Goal: Task Accomplishment & Management: Use online tool/utility

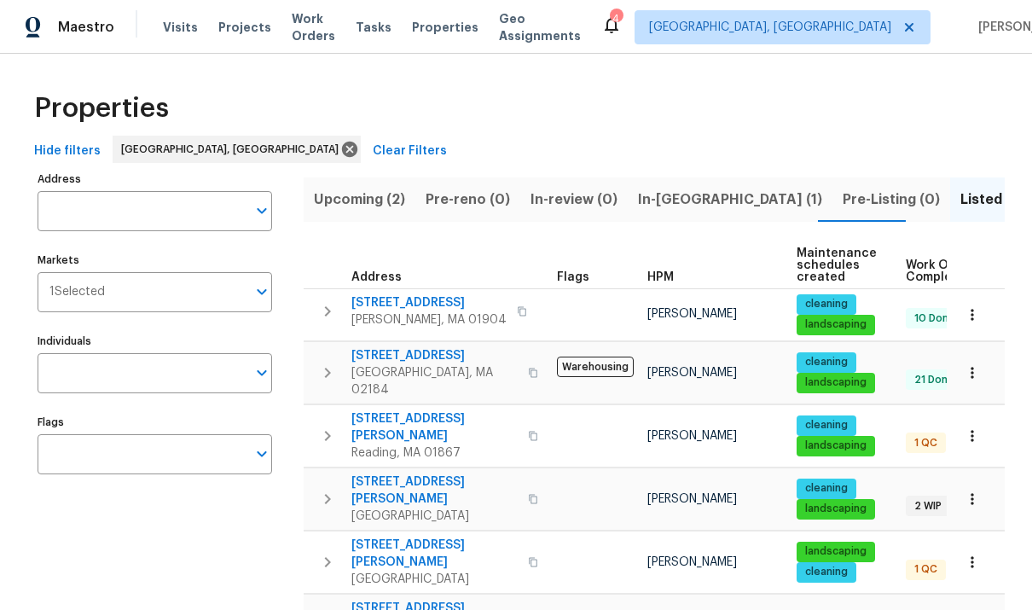
click at [367, 410] on span "[STREET_ADDRESS][PERSON_NAME]" at bounding box center [435, 427] width 166 height 34
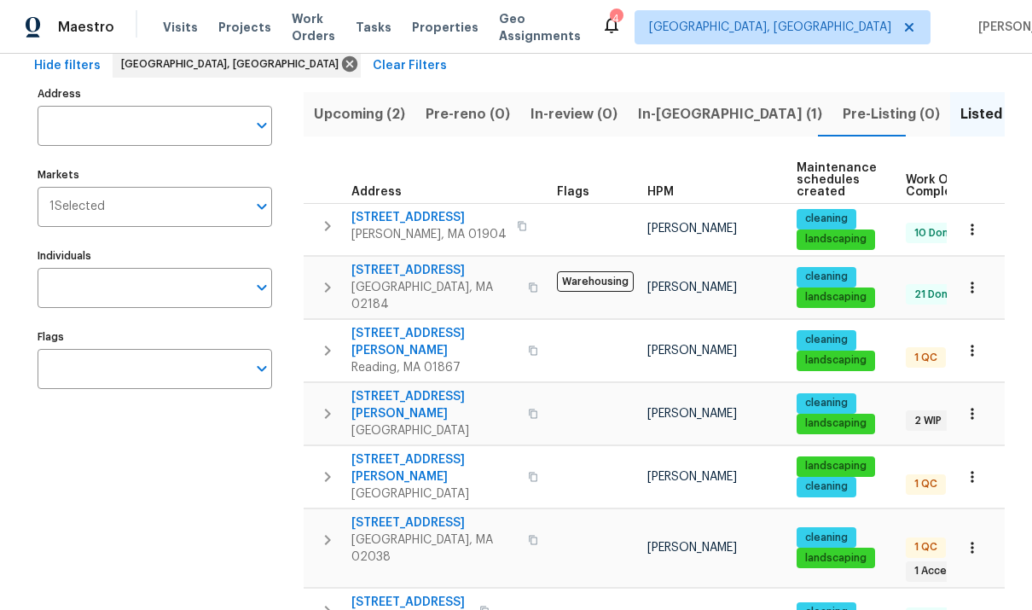
scroll to position [90, 0]
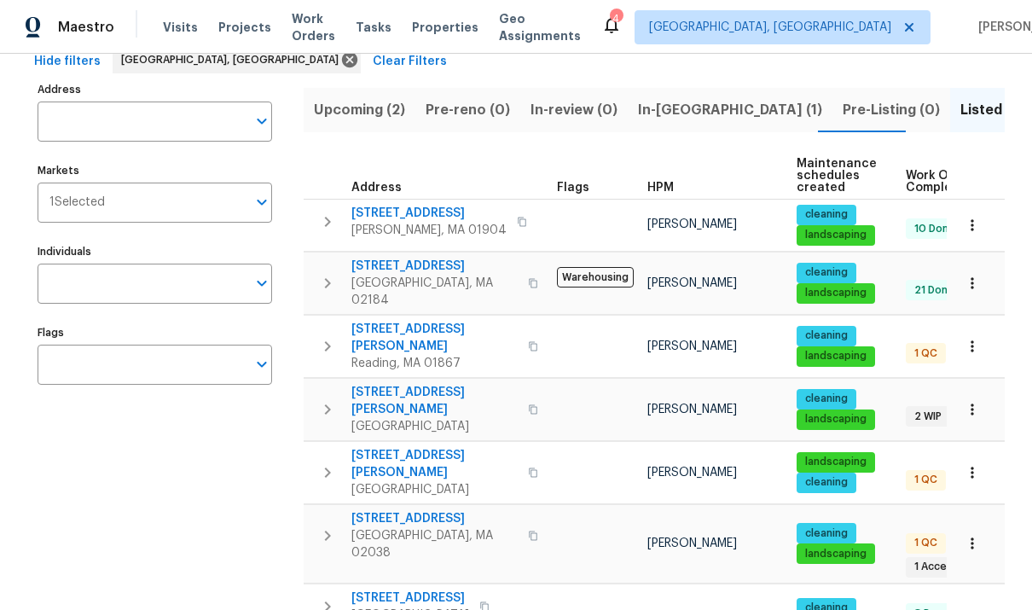
click at [425, 510] on span "[STREET_ADDRESS]" at bounding box center [435, 518] width 166 height 17
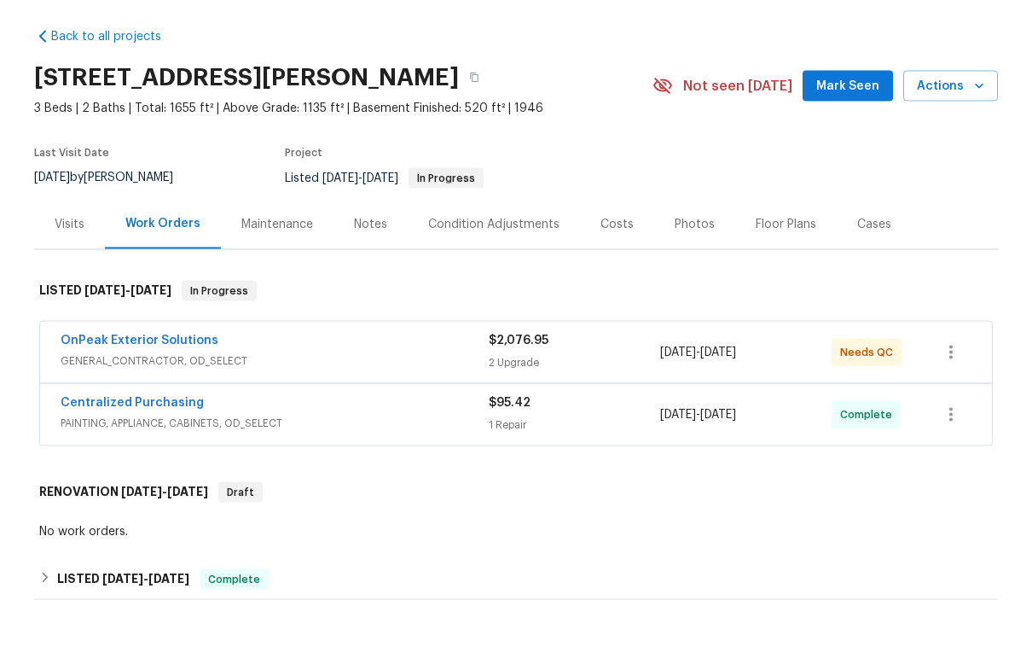
scroll to position [42, 0]
click at [235, 392] on div "OnPeak Exterior Solutions" at bounding box center [275, 402] width 428 height 20
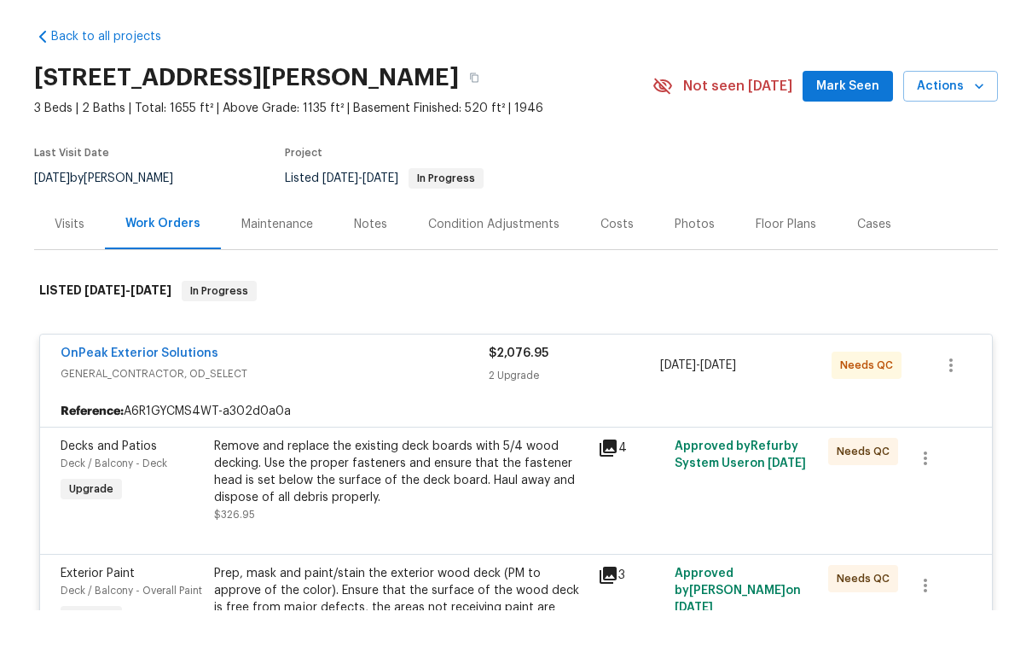
click at [776, 492] on div "Approved by Refurby System User on 10/3/2025" at bounding box center [747, 540] width 154 height 96
click at [486, 497] on div "Remove and replace the existing deck boards with 5/4 wood decking. Use the prop…" at bounding box center [401, 531] width 374 height 68
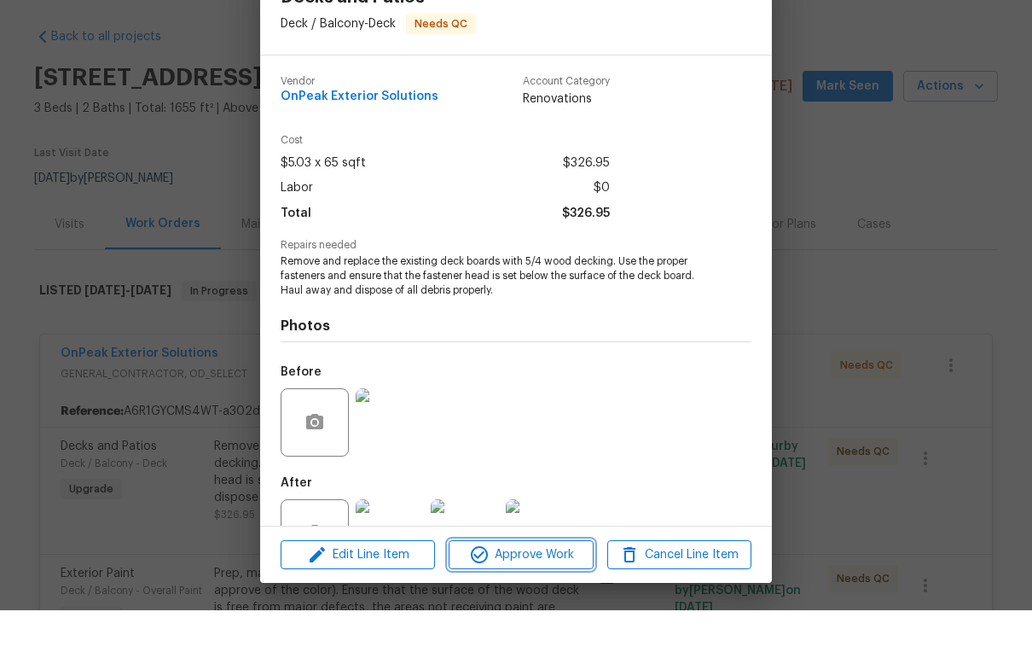
click at [557, 604] on span "Approve Work" at bounding box center [521, 614] width 134 height 21
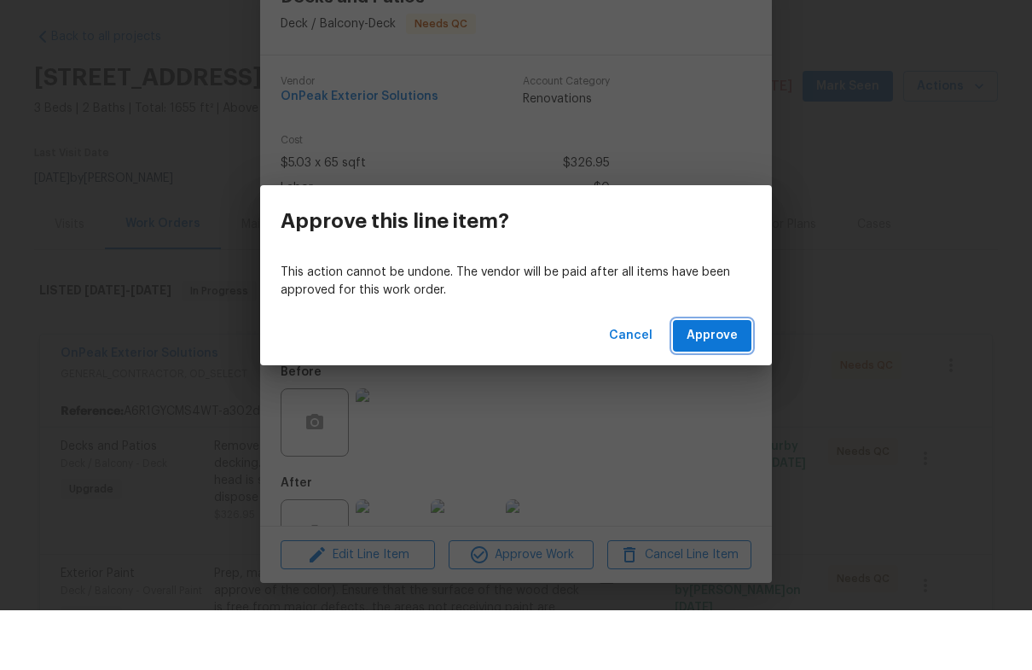
click at [730, 385] on span "Approve" at bounding box center [712, 395] width 51 height 21
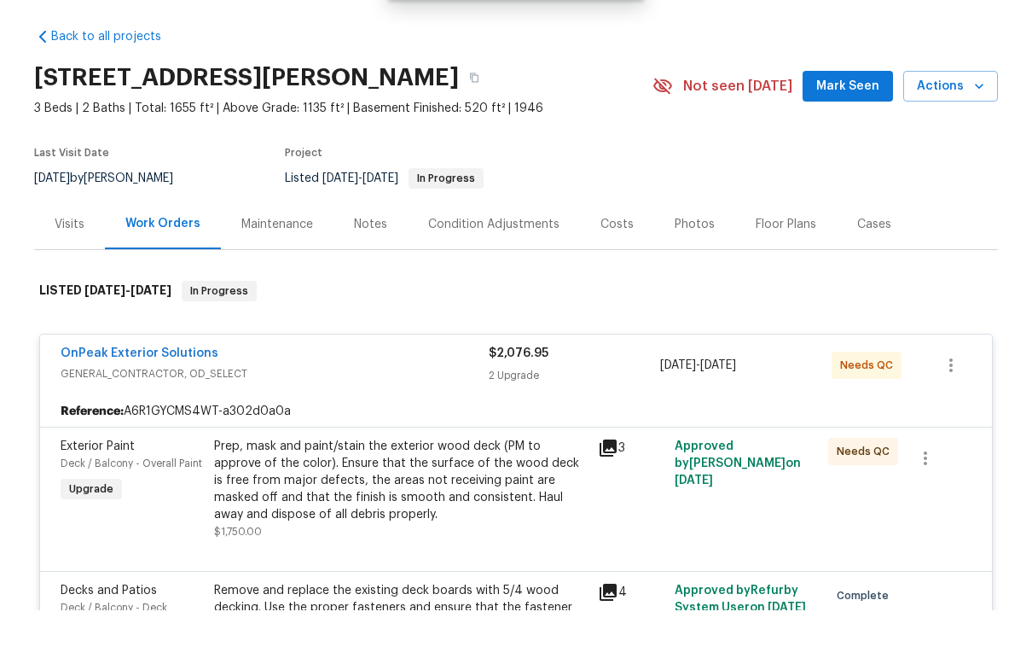
click at [589, 492] on div "Prep, mask and paint/stain the exterior wood deck (PM to approve of the color).…" at bounding box center [401, 548] width 384 height 113
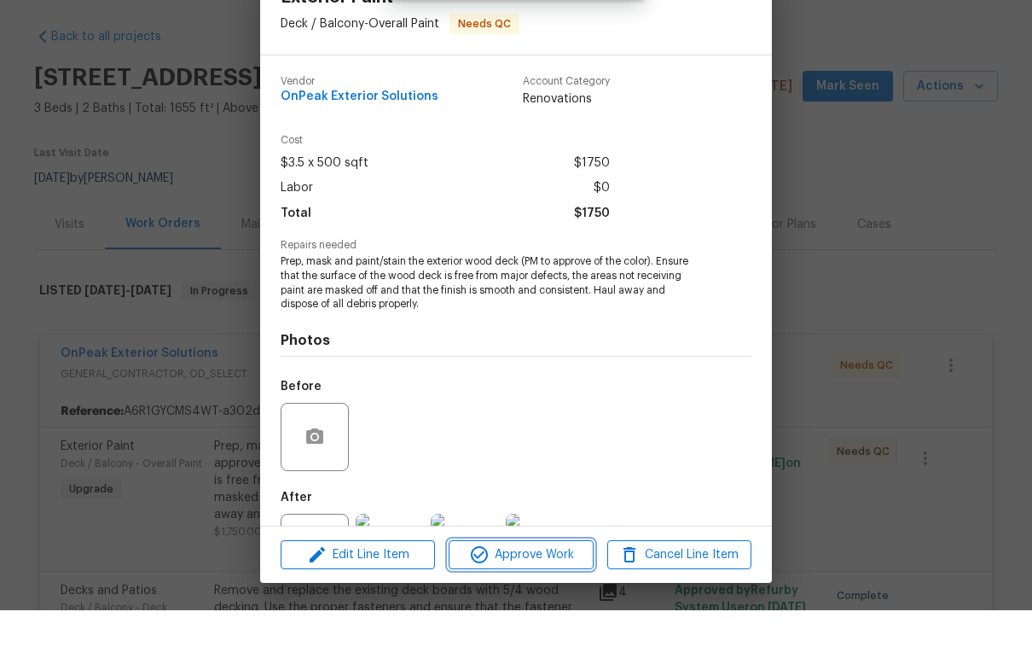
click at [558, 604] on span "Approve Work" at bounding box center [521, 614] width 134 height 21
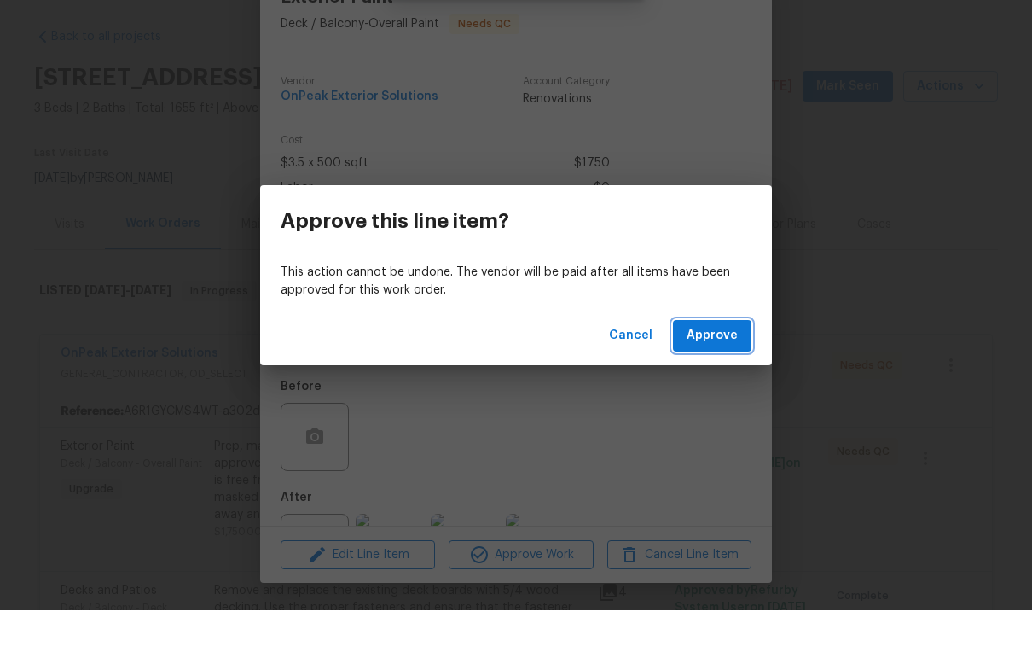
click at [739, 380] on button "Approve" at bounding box center [712, 396] width 78 height 32
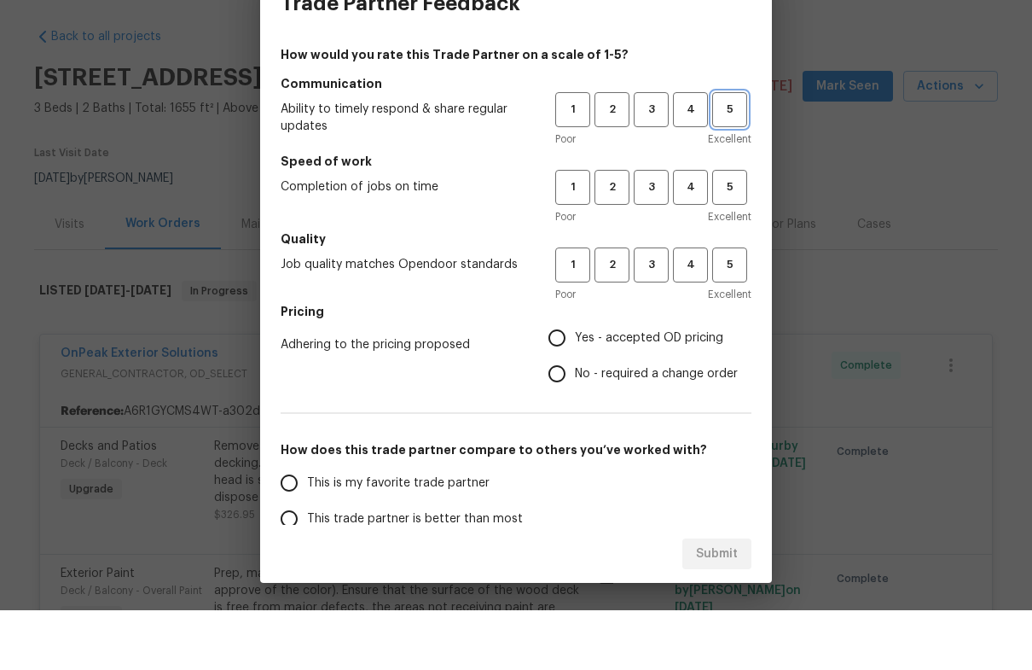
click at [731, 160] on span "5" at bounding box center [730, 170] width 32 height 20
click at [733, 237] on span "5" at bounding box center [730, 247] width 32 height 20
click at [735, 315] on span "5" at bounding box center [730, 325] width 32 height 20
click at [481, 534] on span "This is my favorite trade partner" at bounding box center [398, 543] width 183 height 18
click at [307, 525] on input "This is my favorite trade partner" at bounding box center [289, 543] width 36 height 36
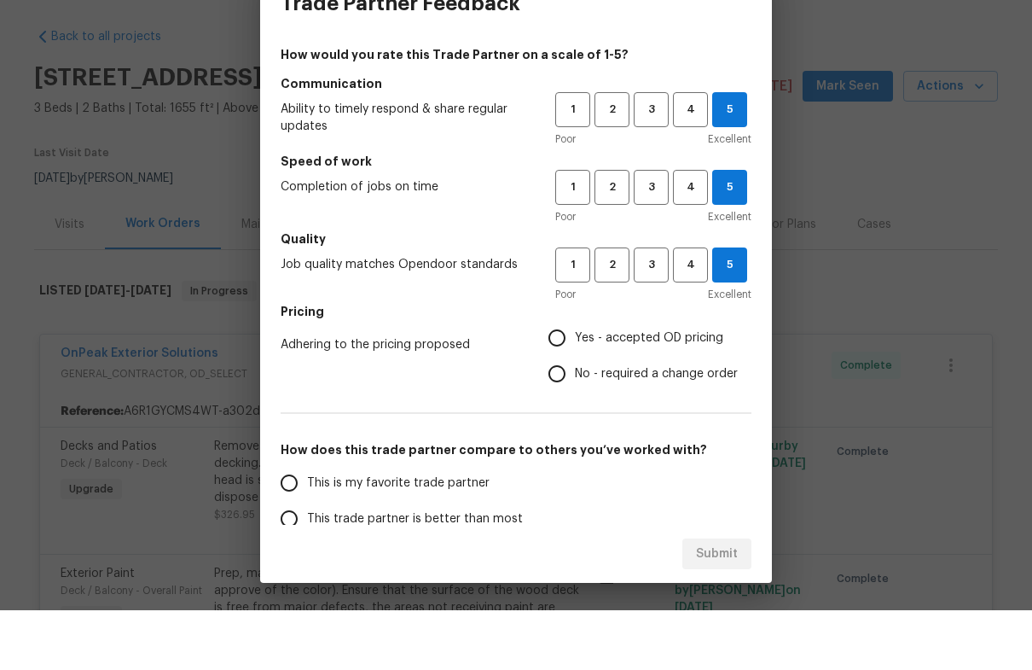
radio input "true"
click at [662, 389] on span "Yes - accepted OD pricing" at bounding box center [649, 398] width 148 height 18
click at [575, 380] on input "Yes - accepted OD pricing" at bounding box center [557, 398] width 36 height 36
click at [746, 598] on button "Submit" at bounding box center [717, 614] width 69 height 32
radio input "false"
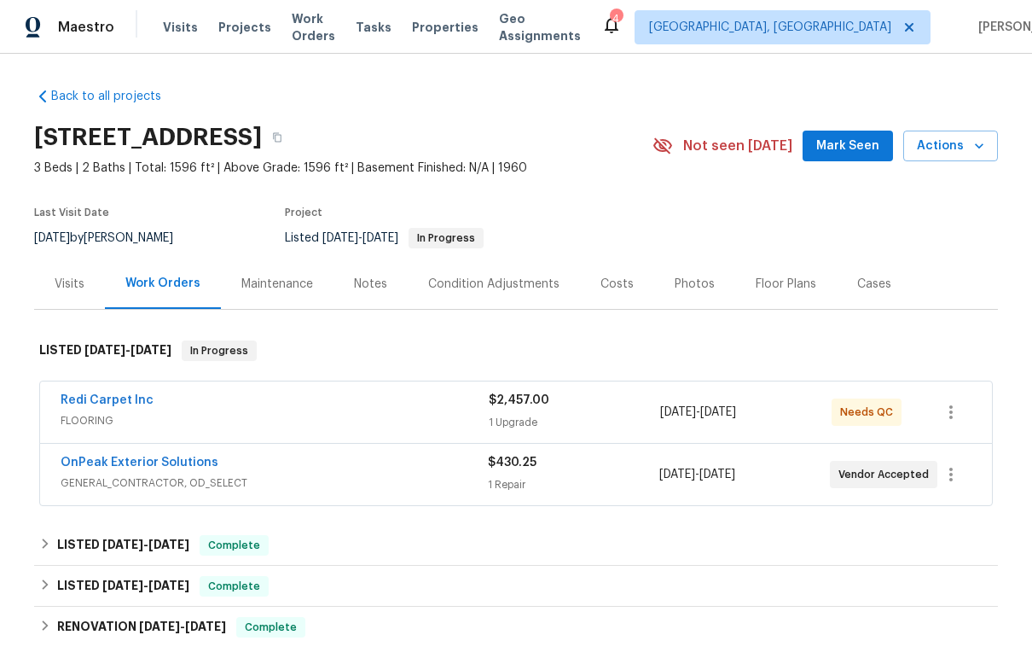
click at [324, 415] on span "FLOORING" at bounding box center [275, 420] width 428 height 17
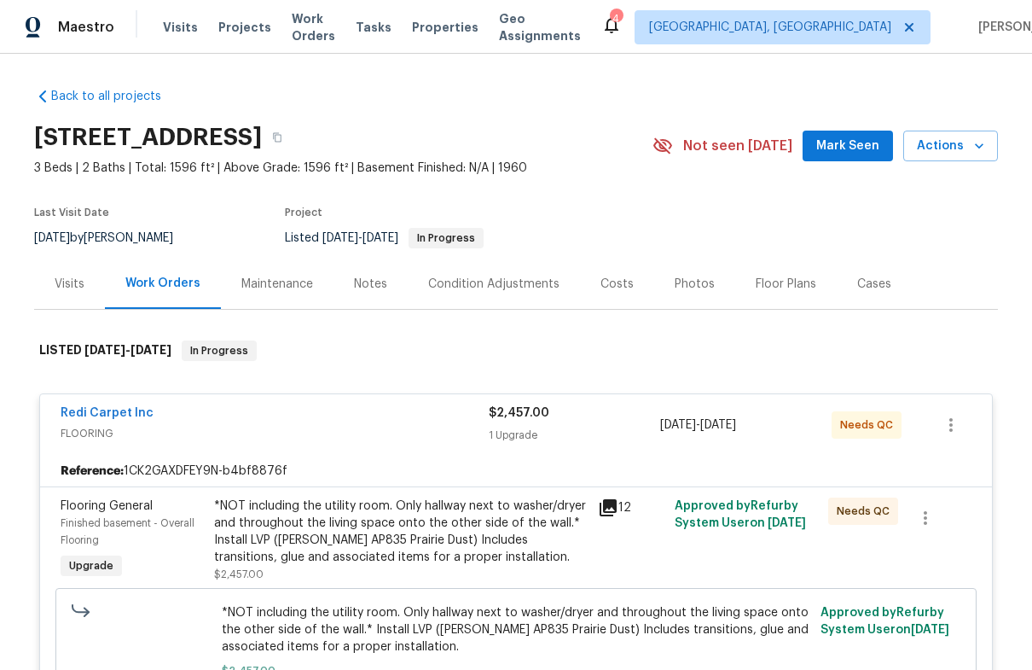
click at [299, 508] on div "*NOT including the utility room. Only hallway next to washer/dryer and througho…" at bounding box center [401, 531] width 374 height 68
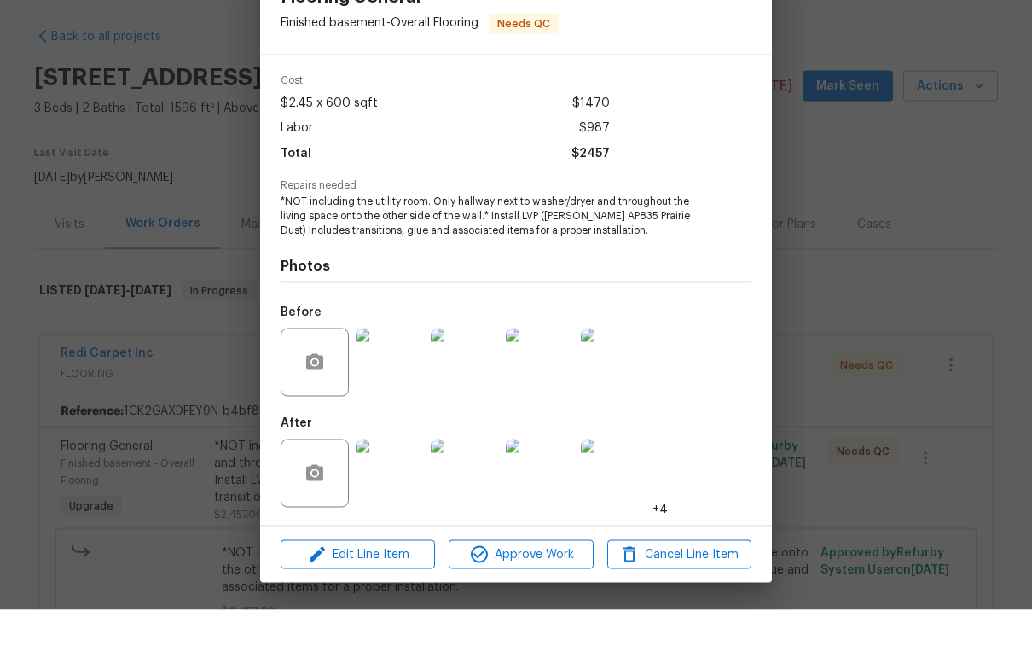
scroll to position [15, 0]
click at [511, 604] on span "Approve Work" at bounding box center [521, 614] width 134 height 21
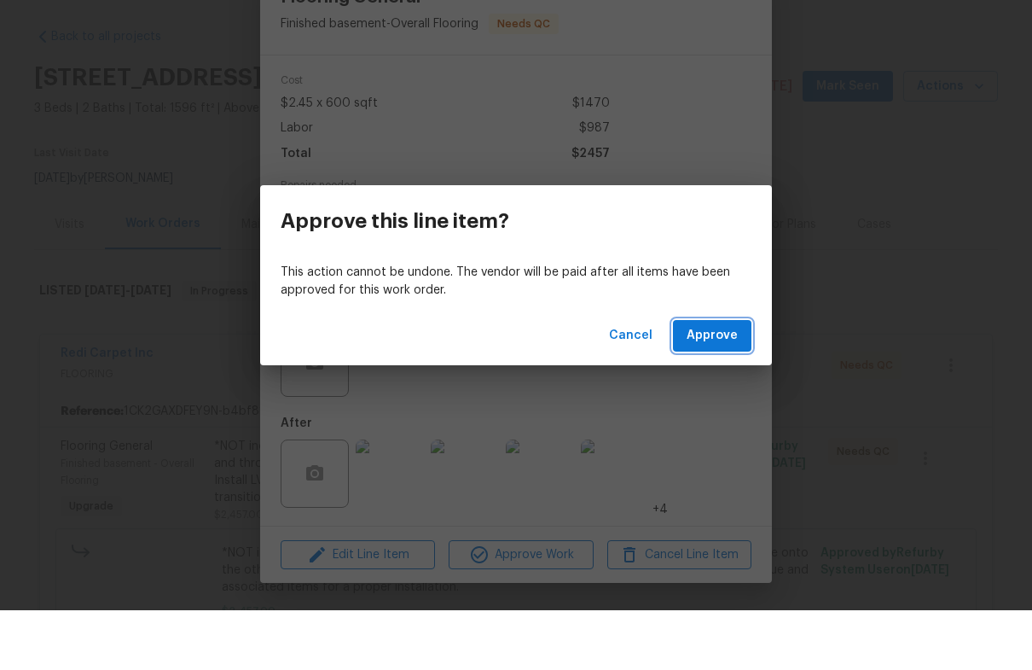
click at [723, 385] on span "Approve" at bounding box center [712, 395] width 51 height 21
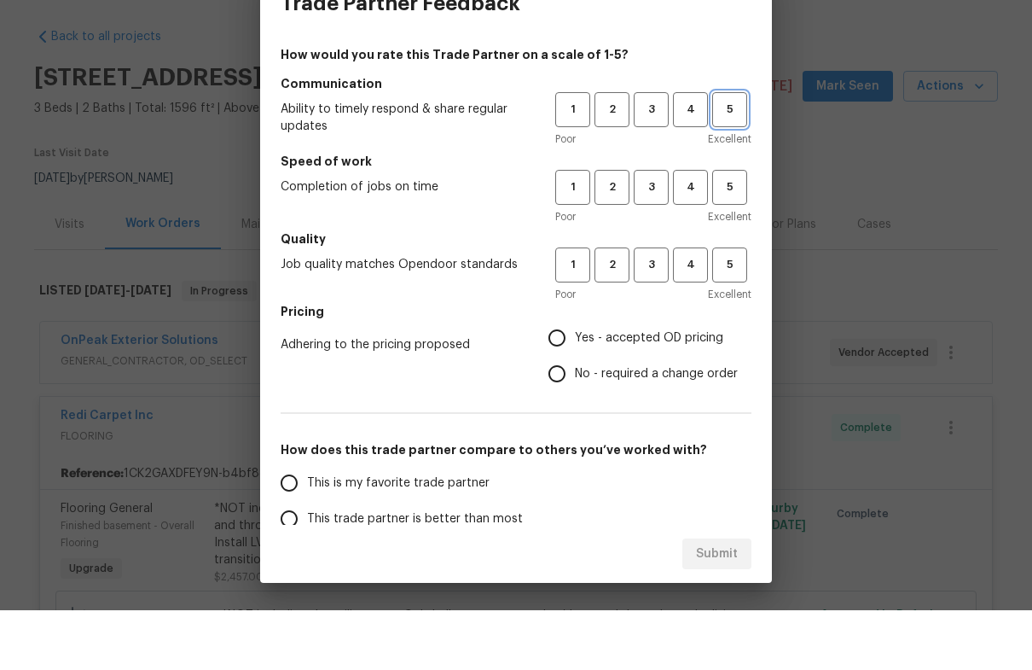
click at [740, 160] on span "5" at bounding box center [730, 170] width 32 height 20
click at [737, 237] on span "5" at bounding box center [730, 247] width 32 height 20
click at [742, 315] on span "5" at bounding box center [730, 325] width 32 height 20
click at [716, 425] on span "No - required a change order" at bounding box center [656, 434] width 163 height 18
click at [575, 415] on input "No - required a change order" at bounding box center [557, 433] width 36 height 36
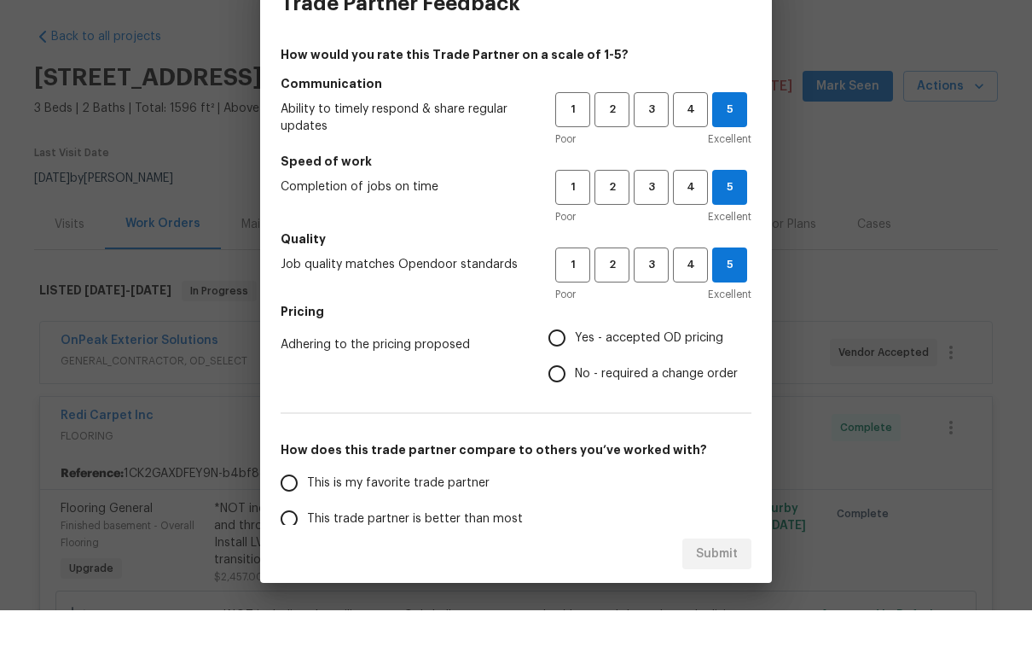
radio input "true"
click at [305, 525] on input "This is my favorite trade partner" at bounding box center [289, 543] width 36 height 36
click at [732, 603] on span "Submit" at bounding box center [717, 613] width 42 height 21
radio input "true"
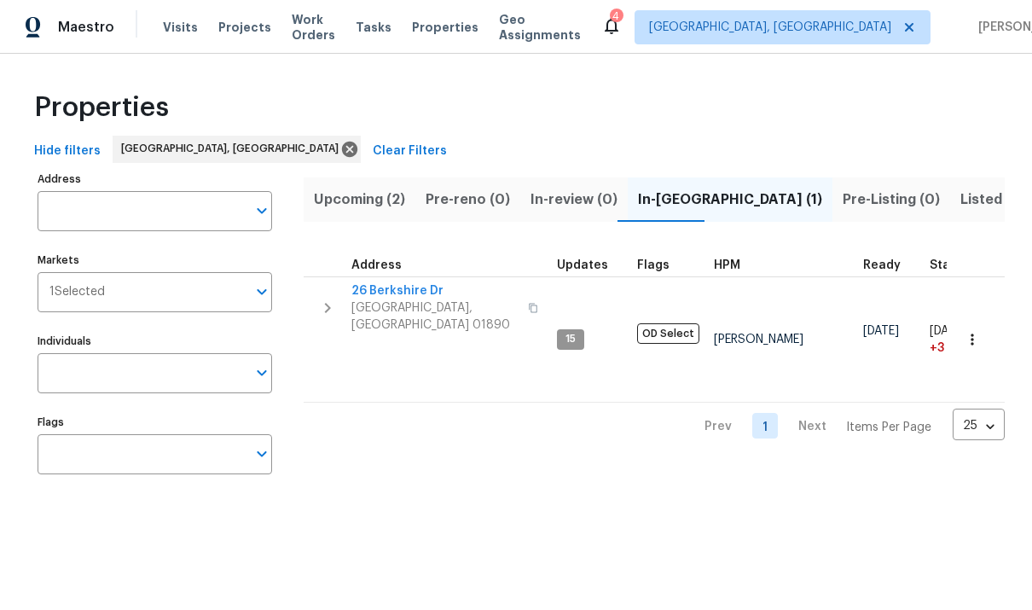
click at [961, 200] on span "Listed (13)" at bounding box center [996, 200] width 70 height 24
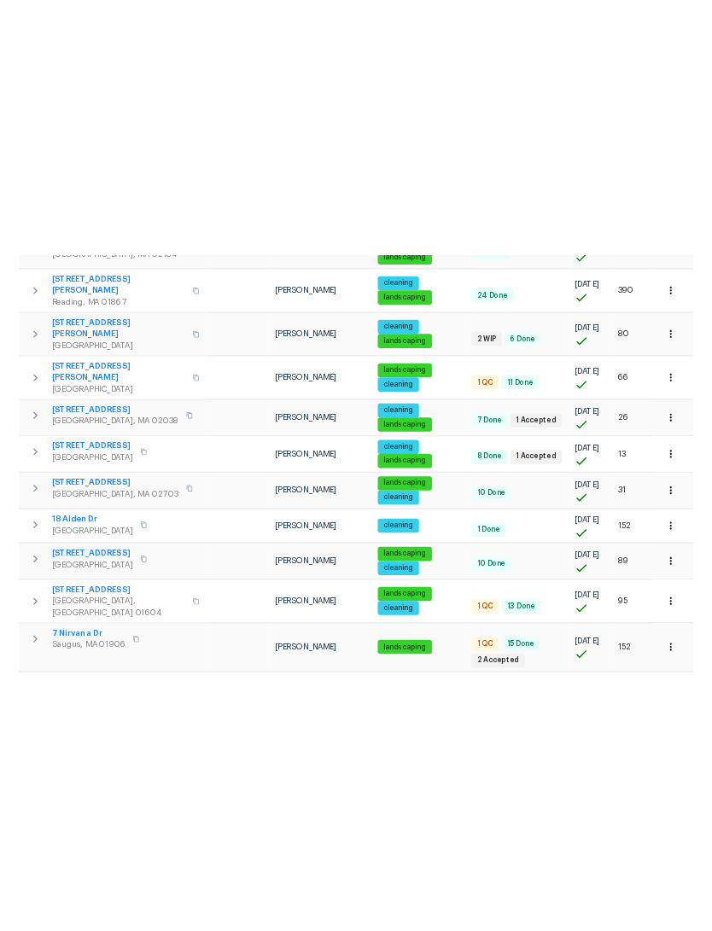
scroll to position [118, 0]
